Goal: Task Accomplishment & Management: Manage account settings

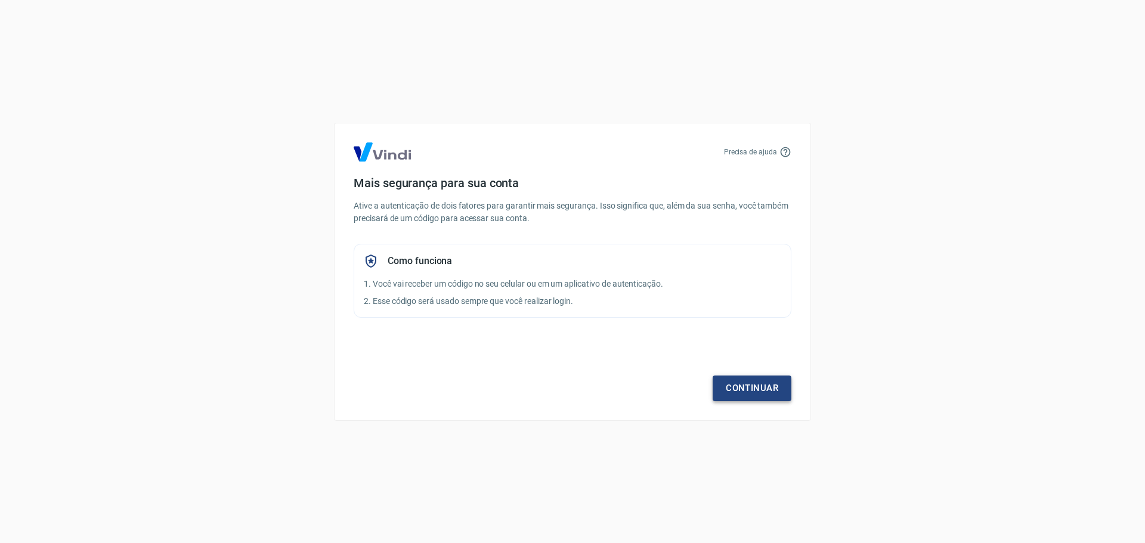
click at [763, 385] on link "Continuar" at bounding box center [751, 388] width 79 height 25
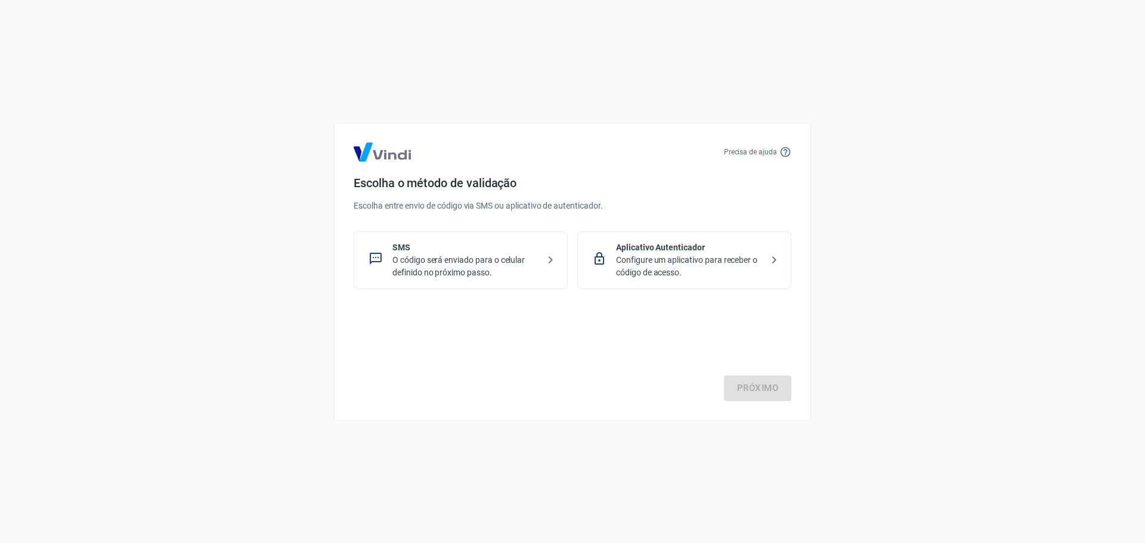
click at [475, 274] on p "O código será enviado para o celular definido no próximo passo." at bounding box center [465, 266] width 146 height 25
click at [742, 382] on link "Próximo" at bounding box center [757, 388] width 67 height 25
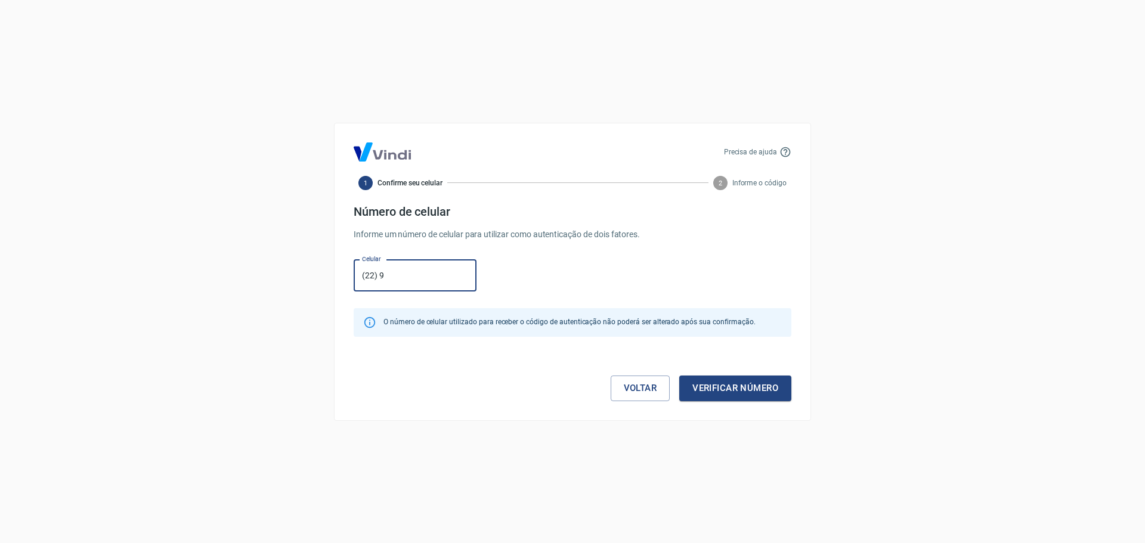
type input "[PHONE_NUMBER]"
click at [752, 390] on button "Verificar número" at bounding box center [735, 388] width 112 height 25
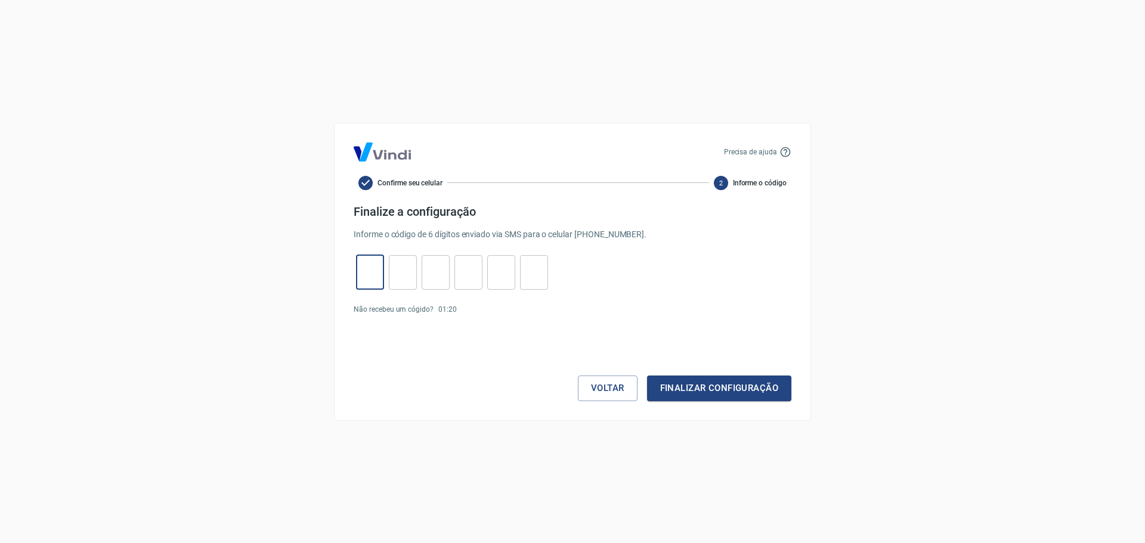
click at [366, 274] on input "tel" at bounding box center [370, 272] width 28 height 26
type input "7"
type input "6"
type input "8"
type input "6"
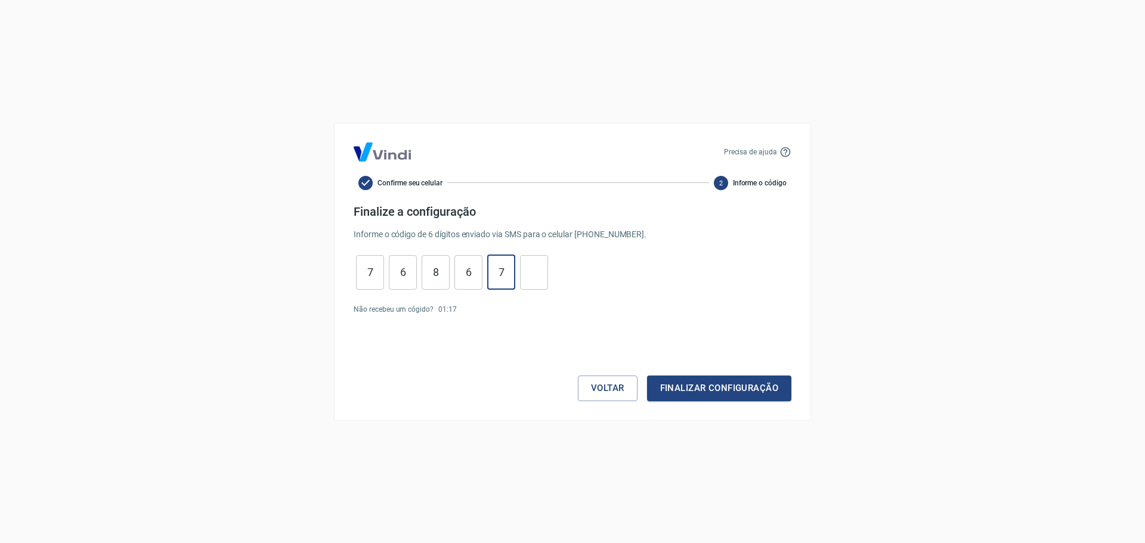
type input "7"
type input "8"
click at [745, 393] on button "Finalizar configuração" at bounding box center [719, 388] width 144 height 25
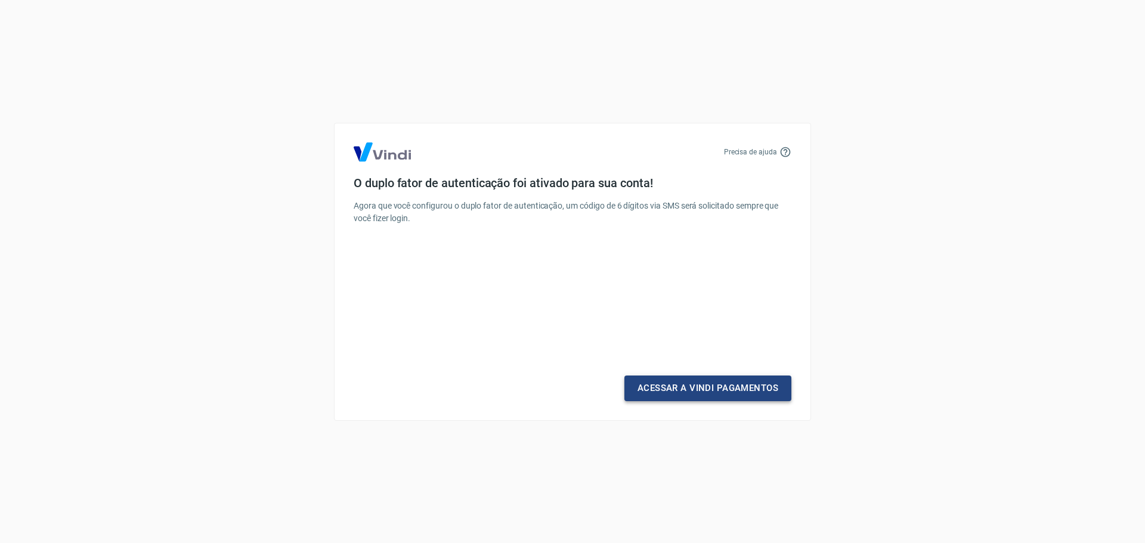
click at [706, 393] on link "Acessar a Vindi Pagamentos" at bounding box center [707, 388] width 167 height 25
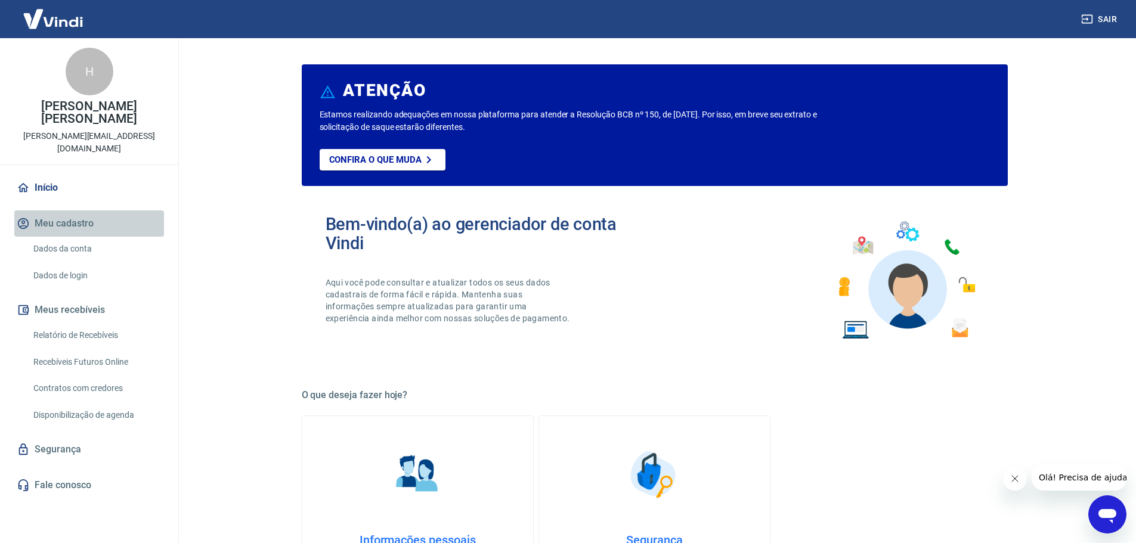
click at [75, 210] on button "Meu cadastro" at bounding box center [89, 223] width 150 height 26
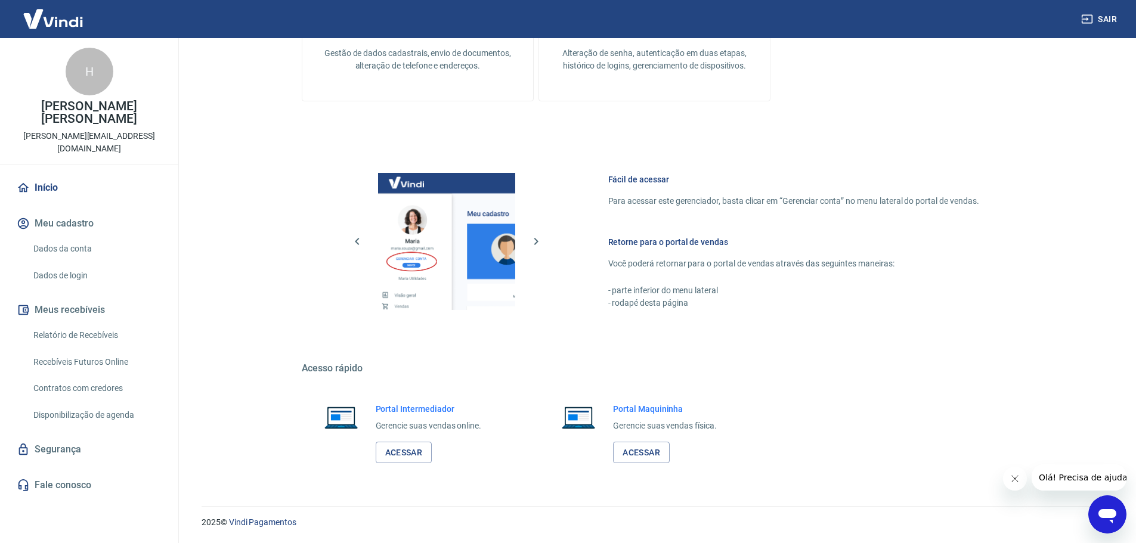
scroll to position [212, 0]
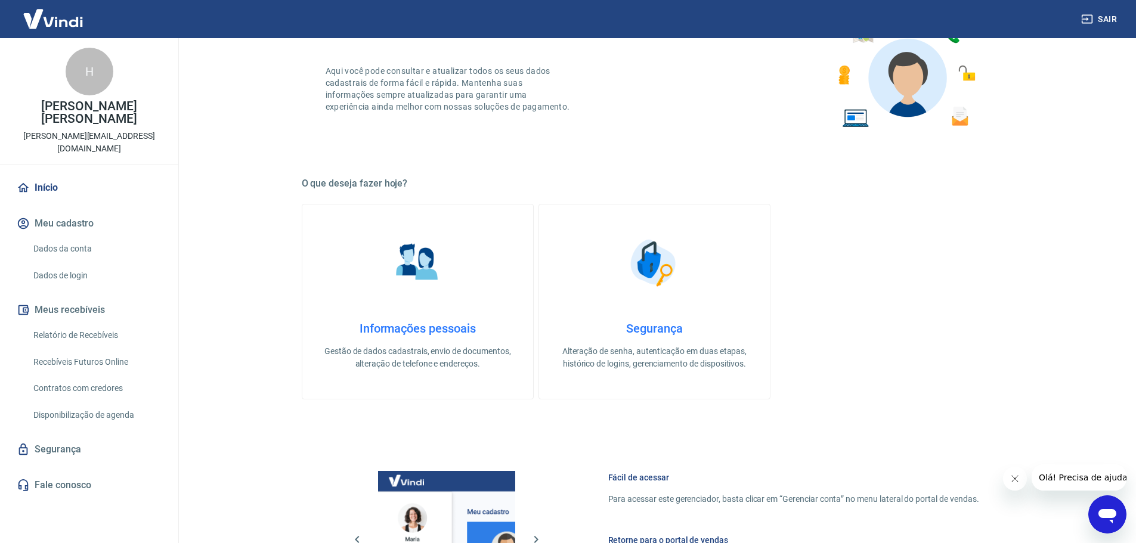
click at [427, 333] on h4 "Informações pessoais" at bounding box center [417, 328] width 193 height 14
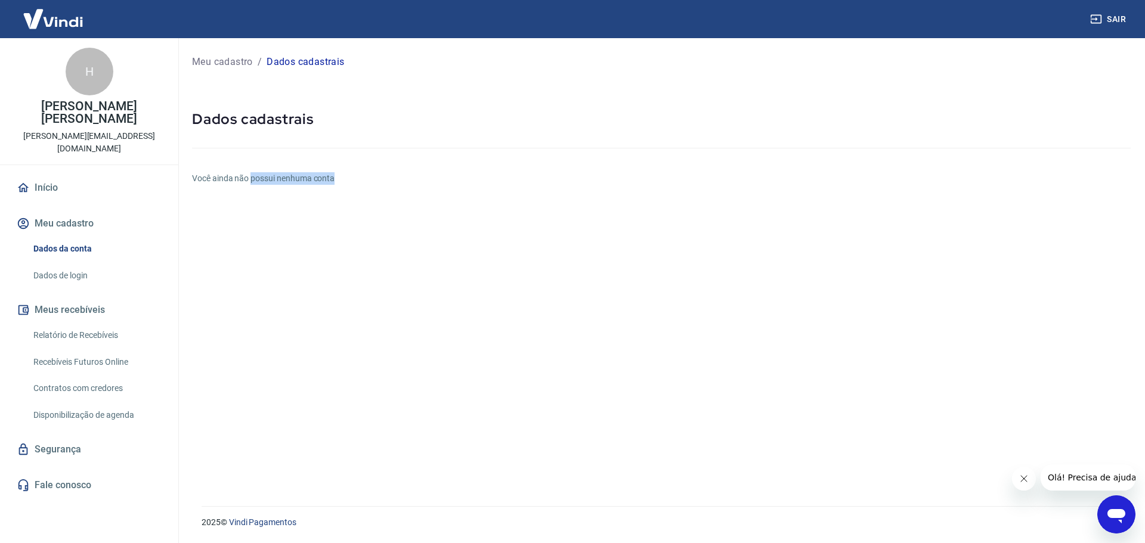
drag, startPoint x: 265, startPoint y: 175, endPoint x: 393, endPoint y: 180, distance: 128.3
click at [387, 180] on h6 "Você ainda não possui nenhuma conta" at bounding box center [661, 178] width 938 height 13
click at [410, 180] on h6 "Você ainda não possui nenhuma conta" at bounding box center [661, 178] width 938 height 13
click at [82, 210] on button "Meu cadastro" at bounding box center [89, 223] width 150 height 26
click at [58, 210] on button "Meu cadastro" at bounding box center [89, 223] width 150 height 26
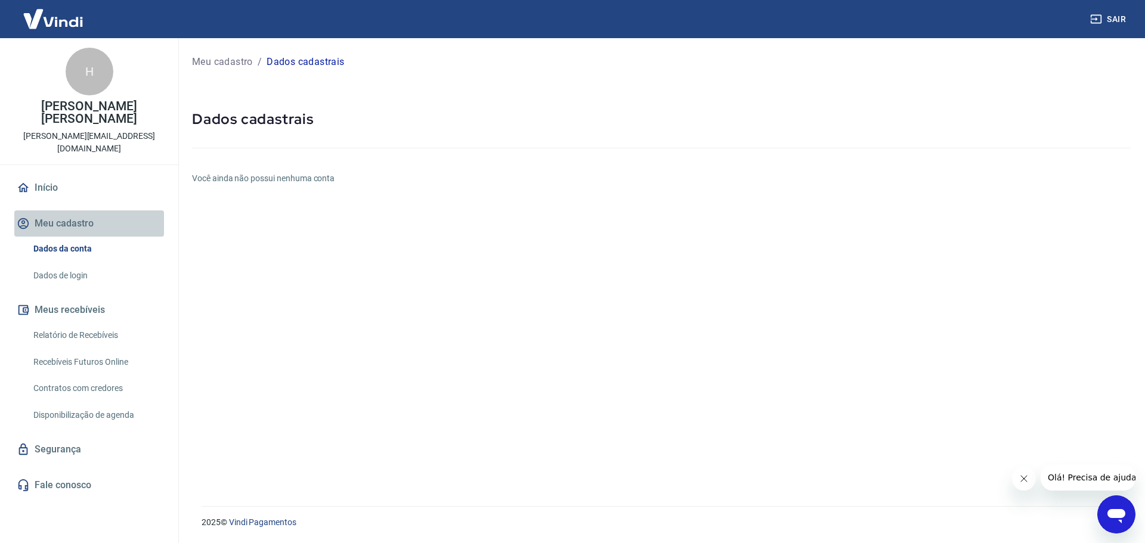
click at [55, 210] on button "Meu cadastro" at bounding box center [89, 223] width 150 height 26
click at [252, 177] on h6 "Você ainda não possui nenhuma conta" at bounding box center [661, 178] width 938 height 13
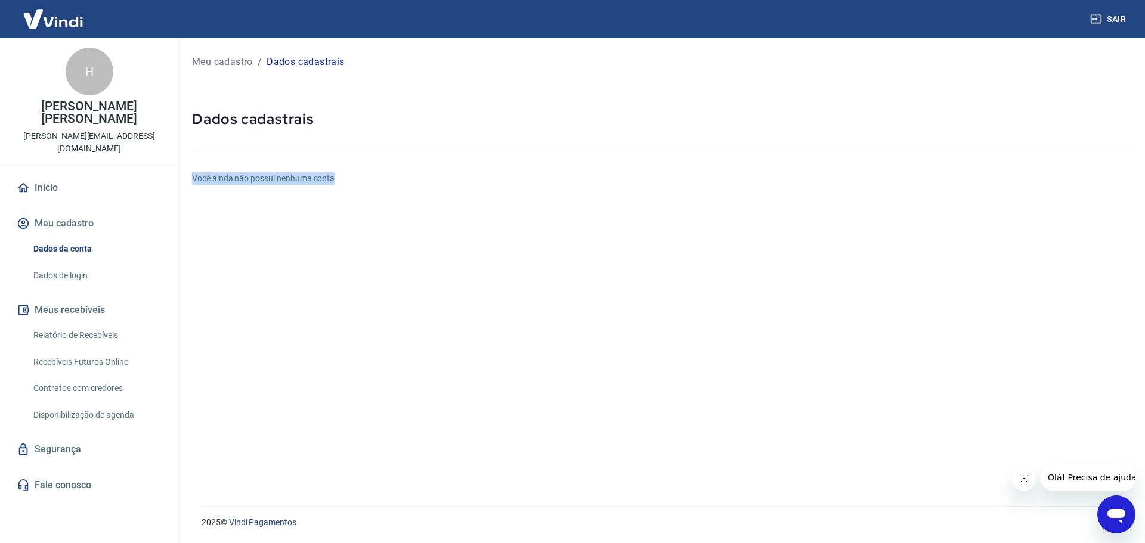
click at [80, 263] on link "Dados de login" at bounding box center [96, 275] width 135 height 24
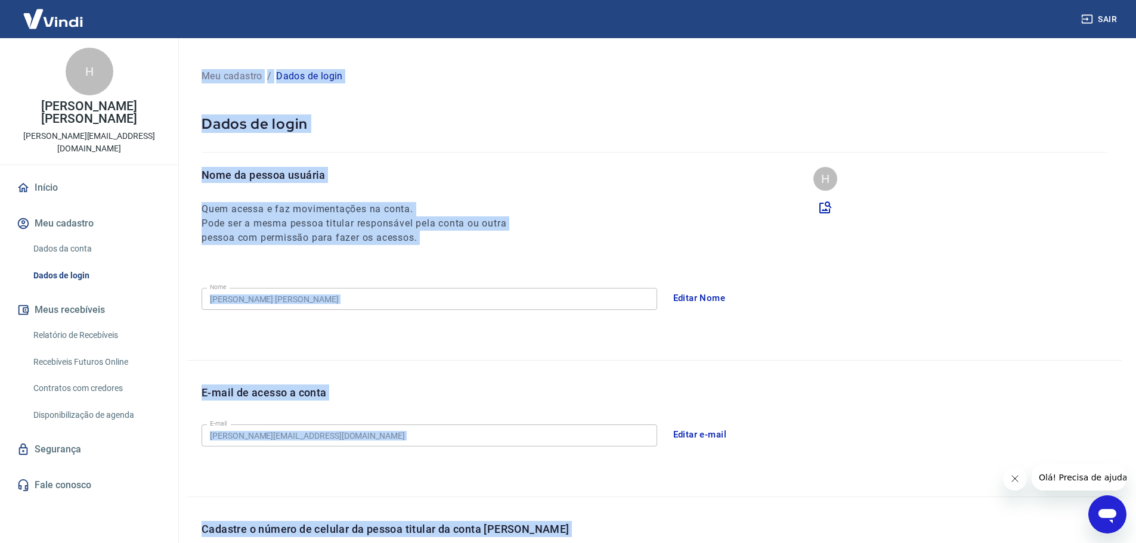
click at [294, 247] on div "Nome da pessoa usuária Quem acessa e faz movimentações na conta. Pode ser a mes…" at bounding box center [654, 263] width 934 height 193
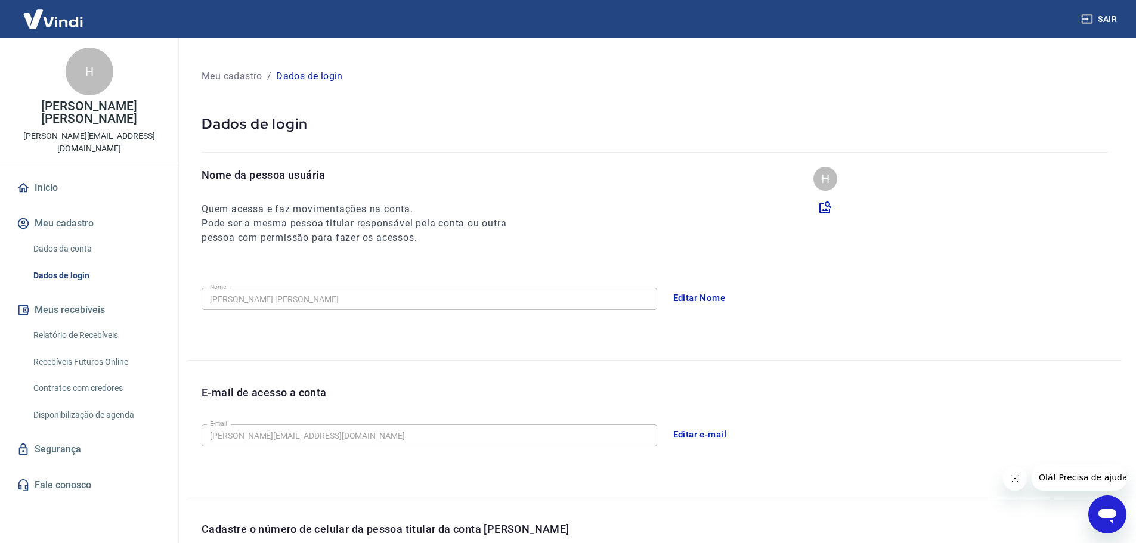
click at [41, 175] on link "Início" at bounding box center [89, 188] width 150 height 26
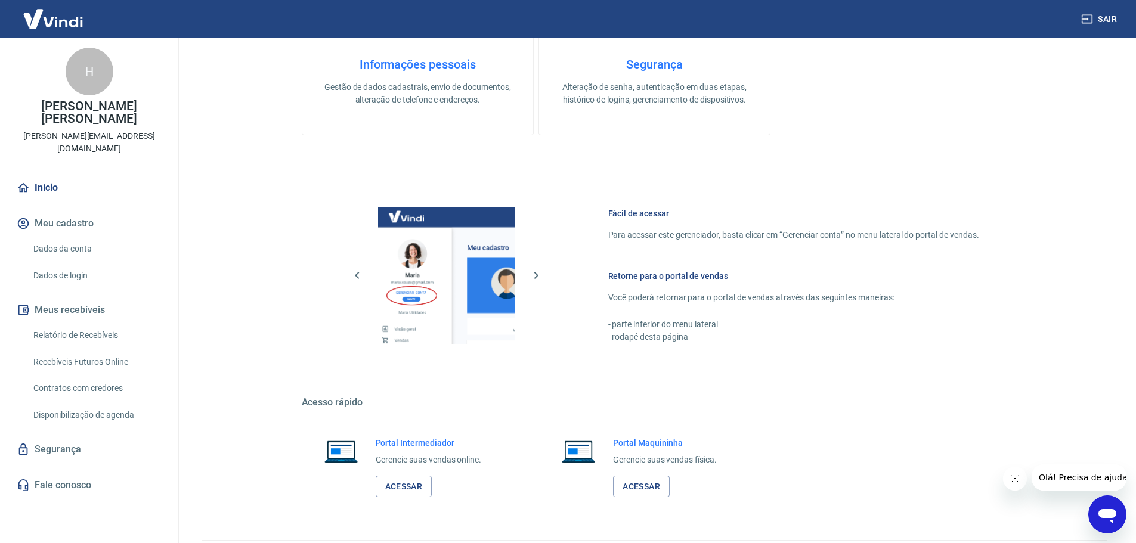
scroll to position [477, 0]
click at [408, 492] on link "Acessar" at bounding box center [404, 486] width 57 height 22
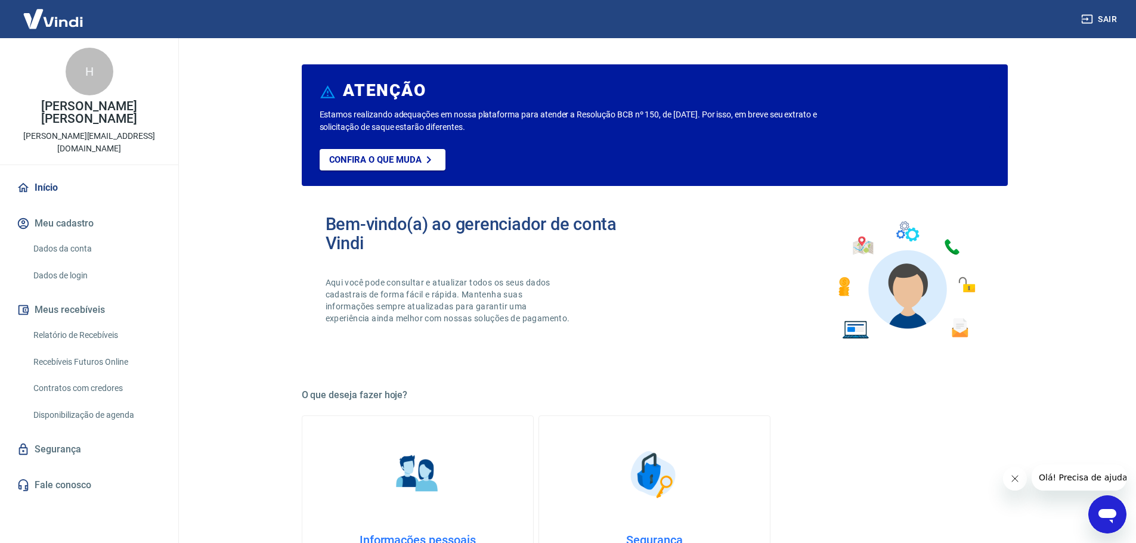
click at [77, 436] on link "Segurança" at bounding box center [89, 449] width 150 height 26
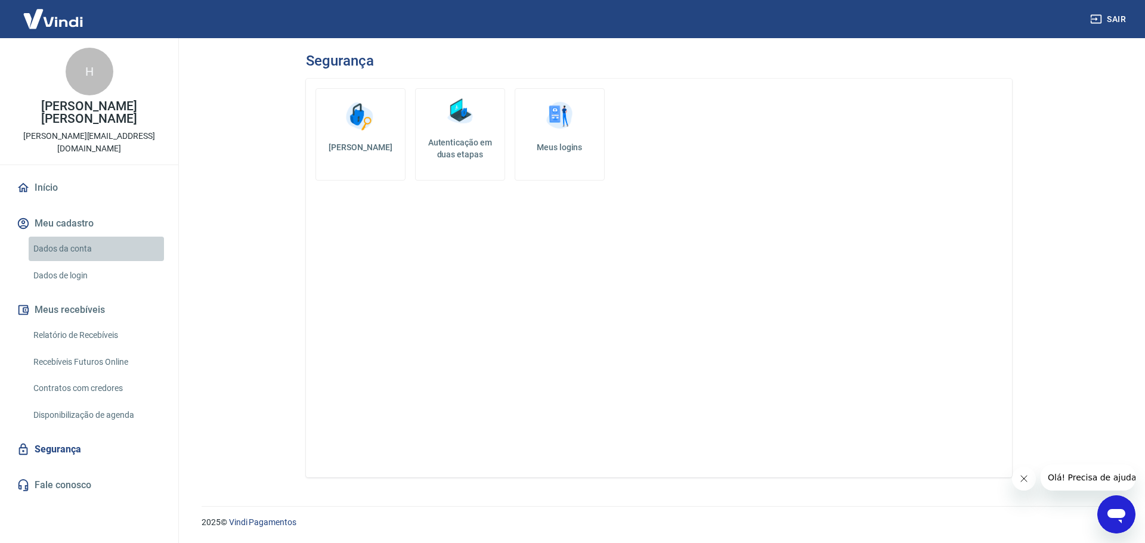
click at [52, 237] on link "Dados da conta" at bounding box center [96, 249] width 135 height 24
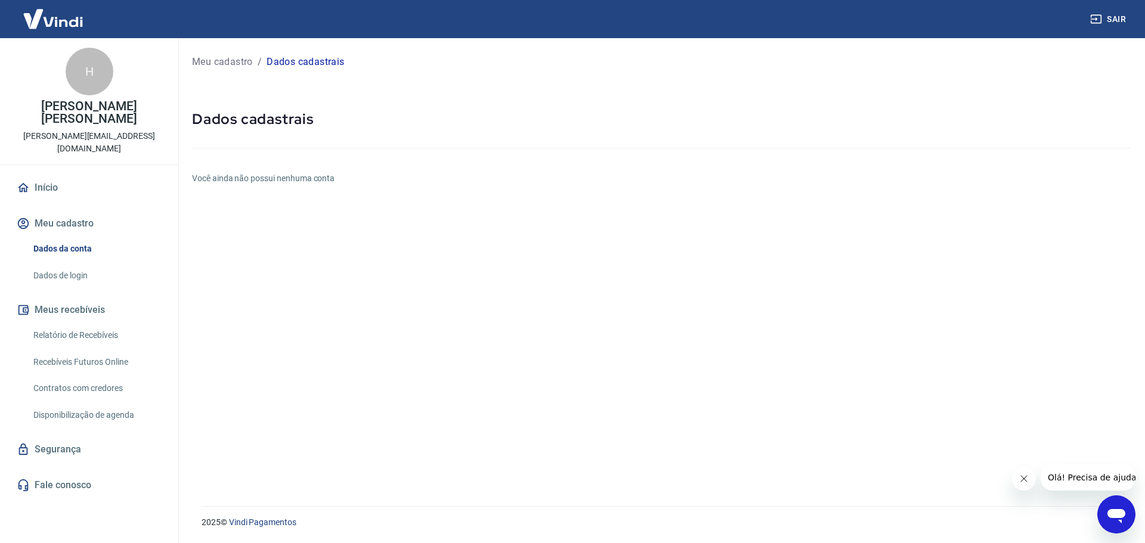
click at [46, 147] on div "H Habel Eduardo Mendes habel@hminformatica.net.br Início Meu cadastro Dados da …" at bounding box center [89, 285] width 178 height 495
click at [41, 175] on link "Início" at bounding box center [89, 188] width 150 height 26
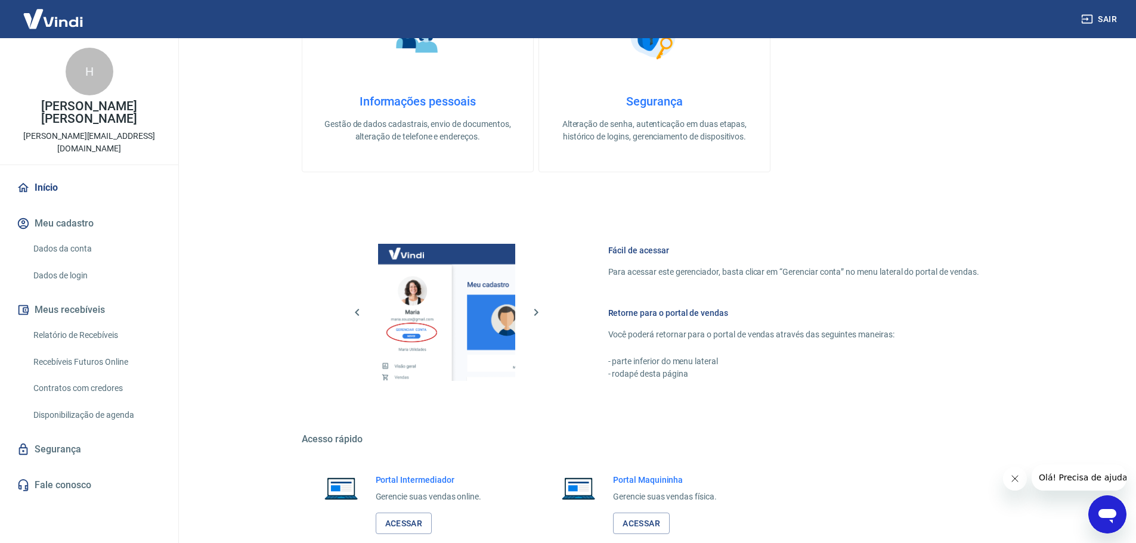
scroll to position [510, 0]
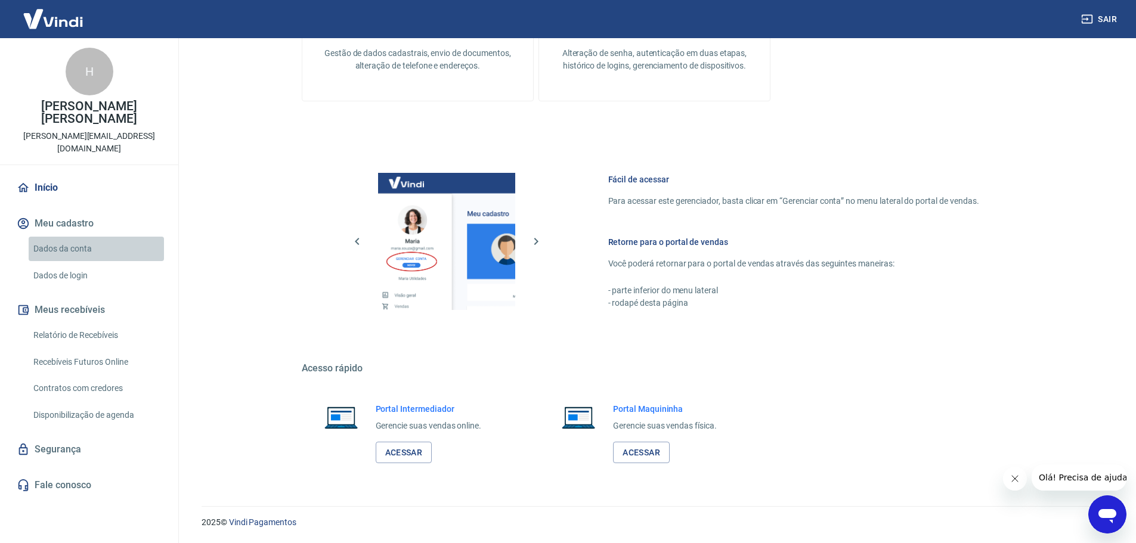
click at [89, 237] on link "Dados da conta" at bounding box center [96, 249] width 135 height 24
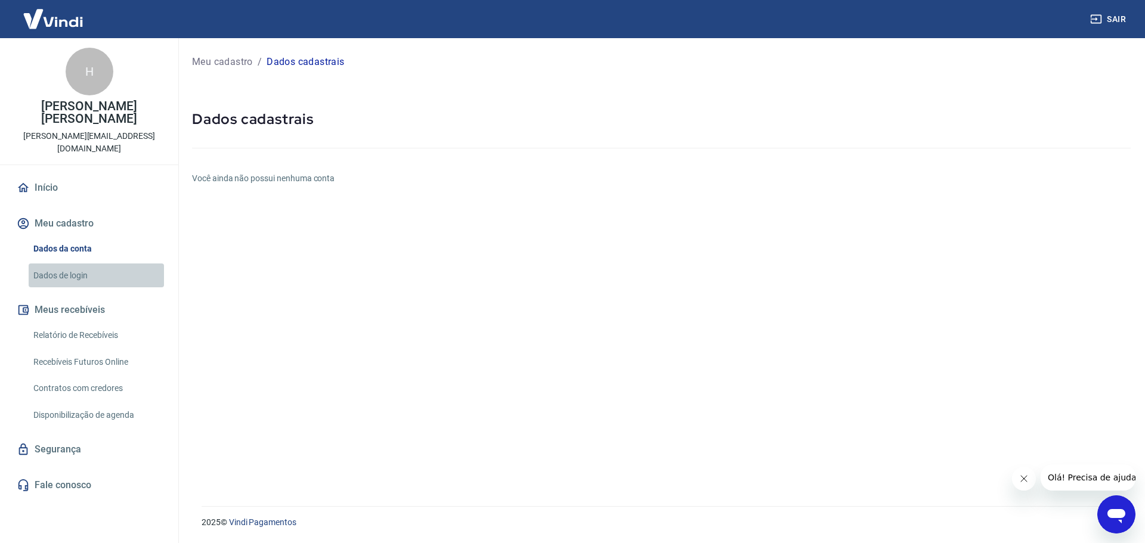
click at [83, 263] on link "Dados de login" at bounding box center [96, 275] width 135 height 24
